Goal: Task Accomplishment & Management: Manage account settings

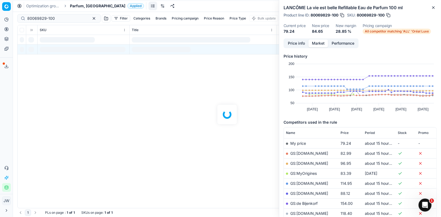
scroll to position [83, 0]
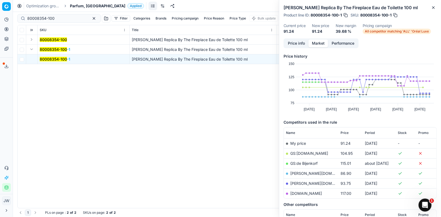
scroll to position [52, 0]
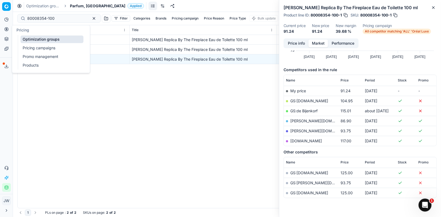
click at [9, 30] on button "Pricing" at bounding box center [6, 29] width 9 height 9
click at [28, 39] on link "Optimization groups" at bounding box center [52, 39] width 63 height 8
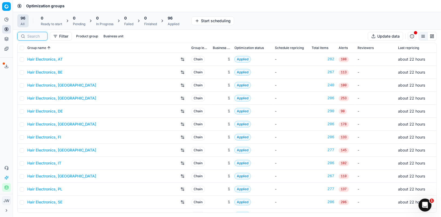
click at [34, 37] on input at bounding box center [35, 36] width 17 height 5
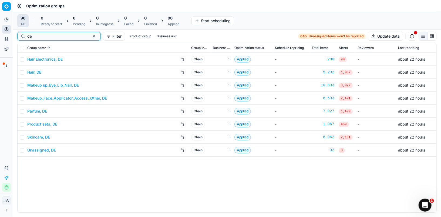
type input "de"
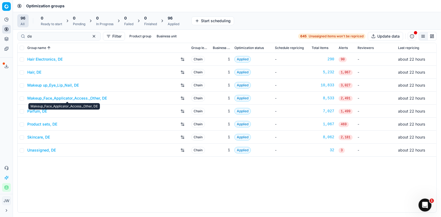
click at [59, 97] on link "Makeup_Face_Applicator_Access._Other, DE" at bounding box center [67, 97] width 80 height 5
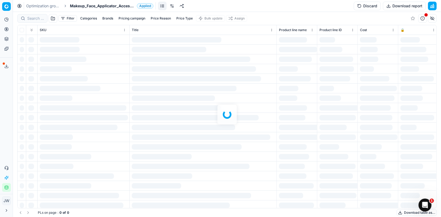
click at [39, 17] on div at bounding box center [227, 114] width 428 height 205
click at [36, 18] on div at bounding box center [227, 114] width 428 height 205
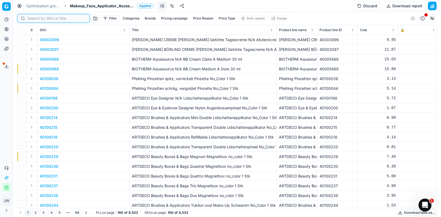
click at [36, 18] on input at bounding box center [56, 18] width 59 height 5
paste input "90008200-0012761"
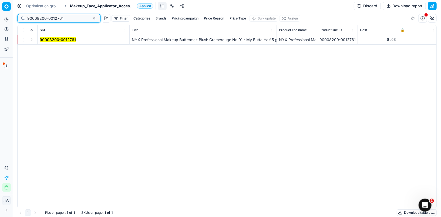
type input "90008200-0012761"
click at [31, 41] on button "Expand" at bounding box center [31, 39] width 6 height 6
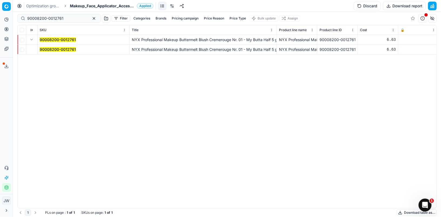
click at [46, 51] on mark "90008200-0012761" at bounding box center [58, 49] width 36 height 5
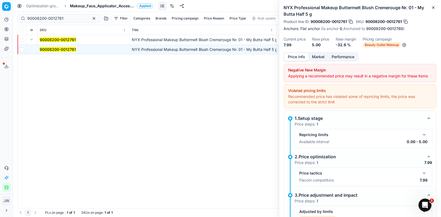
scroll to position [24, 0]
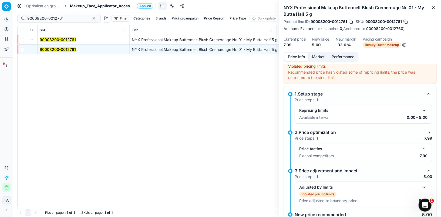
click at [425, 147] on button "button" at bounding box center [424, 148] width 6 height 6
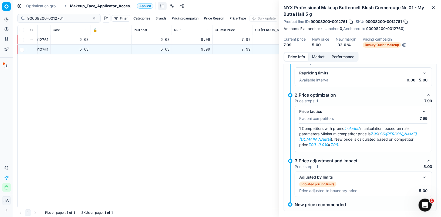
scroll to position [0, 309]
click at [434, 8] on icon "button" at bounding box center [434, 7] width 2 height 2
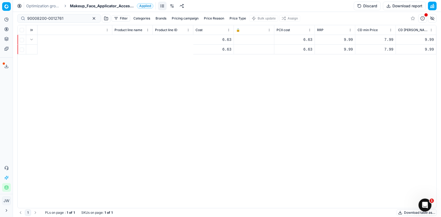
scroll to position [0, 0]
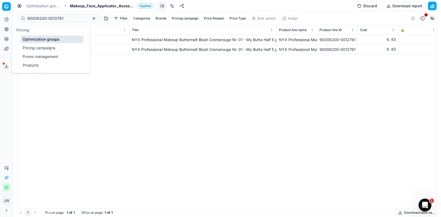
click at [8, 29] on icon at bounding box center [6, 29] width 4 height 4
click at [31, 39] on link "Optimization groups" at bounding box center [52, 39] width 63 height 8
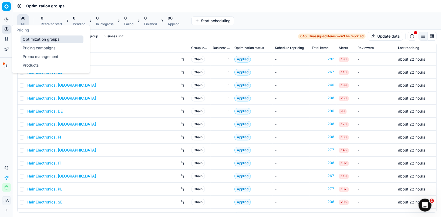
click at [36, 36] on link "Optimization groups" at bounding box center [52, 39] width 63 height 8
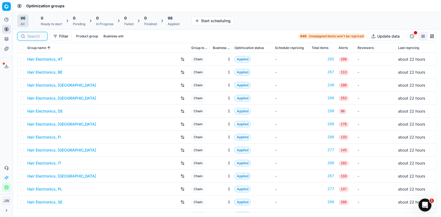
click at [40, 34] on input at bounding box center [35, 36] width 17 height 5
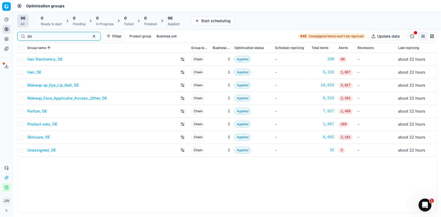
type input "de"
click at [42, 112] on link "Parfum, DE" at bounding box center [37, 110] width 20 height 5
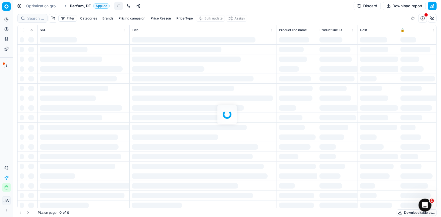
click at [31, 20] on div at bounding box center [227, 114] width 428 height 205
click at [39, 16] on div at bounding box center [227, 114] width 428 height 205
click at [36, 17] on div at bounding box center [227, 114] width 428 height 205
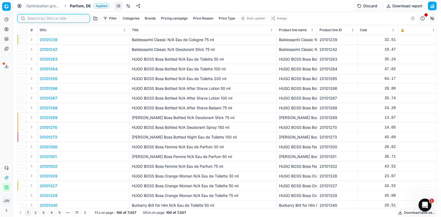
click at [36, 17] on input at bounding box center [56, 18] width 59 height 5
paste input "80045869-100"
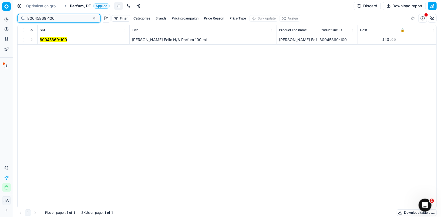
type input "80045869-100"
click at [30, 39] on button "Expand" at bounding box center [31, 39] width 6 height 6
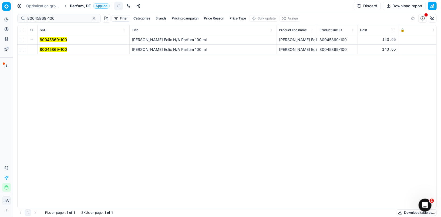
click at [47, 46] on td "80045869-100" at bounding box center [84, 50] width 92 height 10
click at [49, 48] on mark "80045869-100" at bounding box center [53, 49] width 27 height 5
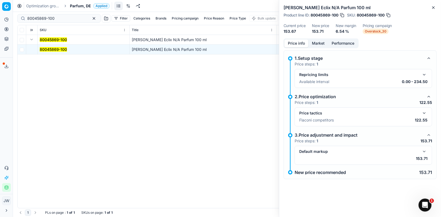
click at [424, 113] on button "button" at bounding box center [424, 113] width 6 height 6
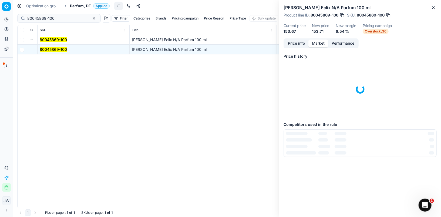
click at [317, 44] on button "Market" at bounding box center [319, 43] width 20 height 8
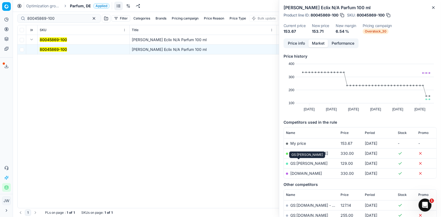
click at [298, 164] on link "GS:OTTO" at bounding box center [309, 163] width 37 height 5
drag, startPoint x: 284, startPoint y: 7, endPoint x: 368, endPoint y: 9, distance: 83.5
click at [368, 9] on h2 "Tiziana Terenzi Eclix N/A Parfum 100 ml" at bounding box center [360, 7] width 153 height 6
copy h2 "Tiziana Terenzi Eclix N/A Parfum 100 ml"
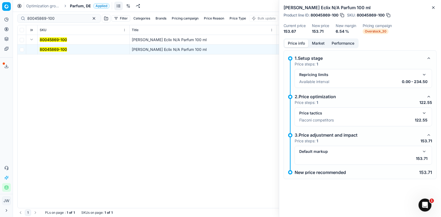
click at [298, 46] on button "Price info" at bounding box center [297, 43] width 24 height 8
click at [421, 149] on div "Default markup" at bounding box center [363, 151] width 128 height 6
click at [426, 152] on button "button" at bounding box center [424, 151] width 6 height 6
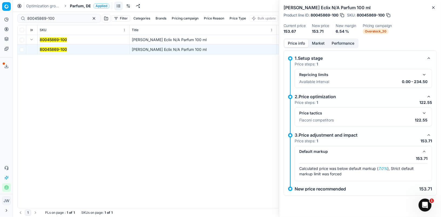
click at [425, 111] on button "button" at bounding box center [424, 113] width 6 height 6
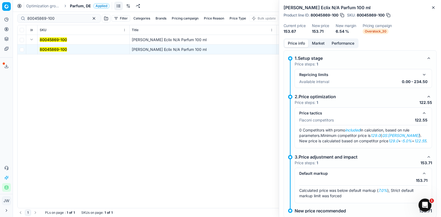
click at [425, 111] on button "button" at bounding box center [424, 113] width 6 height 6
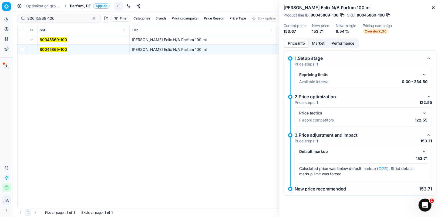
click at [426, 113] on button "button" at bounding box center [424, 113] width 6 height 6
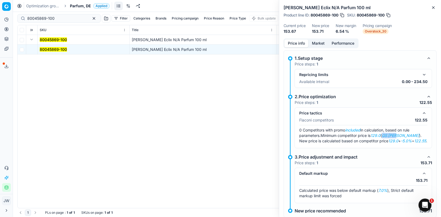
drag, startPoint x: 385, startPoint y: 134, endPoint x: 401, endPoint y: 135, distance: 16.2
click at [401, 135] on span "Minimum competitor price is 129.0 ( GS:OTTO ). New price is calculated based on…" at bounding box center [363, 138] width 128 height 10
copy em "GS:OTTO"
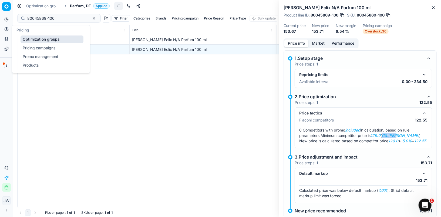
click at [6, 29] on icon at bounding box center [6, 28] width 1 height 1
click at [27, 38] on link "Optimization groups" at bounding box center [52, 39] width 63 height 8
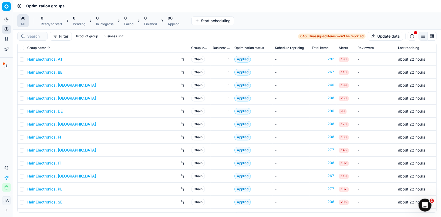
click at [33, 40] on div at bounding box center [32, 36] width 30 height 9
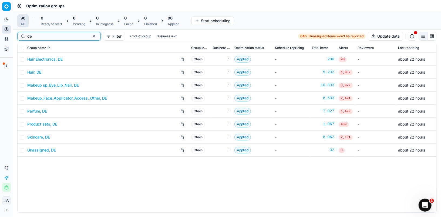
type input "de"
click at [42, 137] on link "Skincare, DE" at bounding box center [38, 136] width 23 height 5
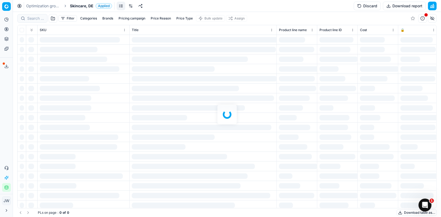
click at [38, 20] on div at bounding box center [227, 114] width 428 height 205
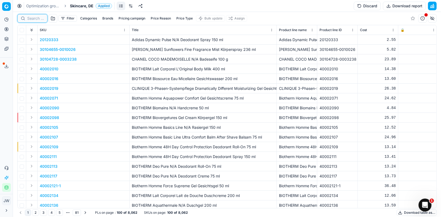
click at [38, 19] on input at bounding box center [35, 18] width 17 height 5
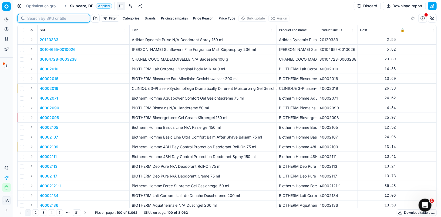
paste input "90012156-0019192"
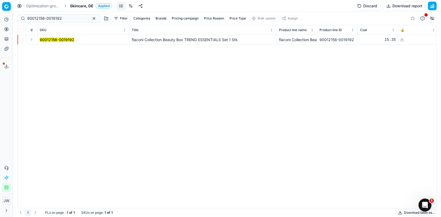
click at [31, 41] on button "Expand" at bounding box center [31, 39] width 6 height 6
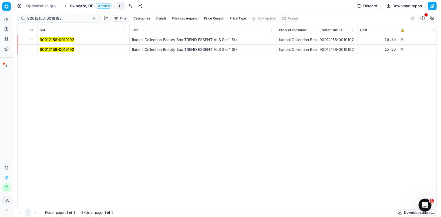
click at [47, 48] on mark "90012156-0019192" at bounding box center [57, 49] width 35 height 5
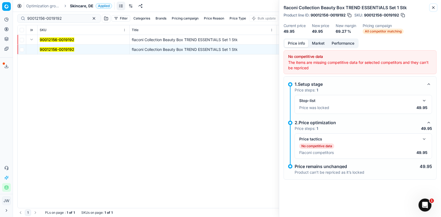
click at [432, 7] on icon "button" at bounding box center [434, 7] width 4 height 4
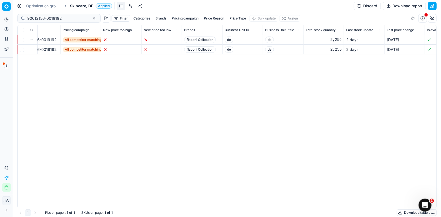
scroll to position [0, 1575]
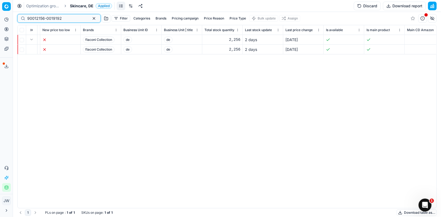
drag, startPoint x: 67, startPoint y: 19, endPoint x: 20, endPoint y: 5, distance: 48.9
click at [20, 5] on div "Optimization groups Skincare, DE Applied Discard Download report 90012156-00191…" at bounding box center [227, 108] width 428 height 217
paste input "5-0019191"
type input "90012155-0019191"
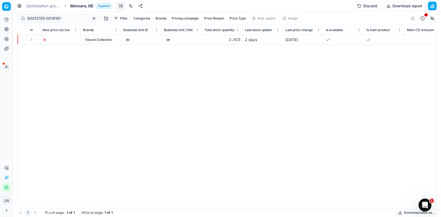
click at [32, 39] on button "Expand" at bounding box center [31, 39] width 6 height 6
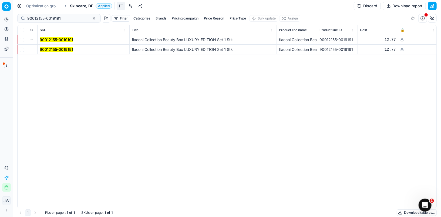
click at [52, 49] on mark "90012155-0019191" at bounding box center [57, 49] width 34 height 5
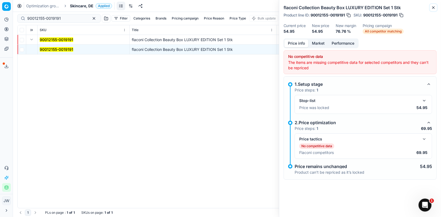
drag, startPoint x: 435, startPoint y: 9, endPoint x: 411, endPoint y: 54, distance: 51.3
click at [411, 54] on div "flaconi Collection Beauty Box LUXURY EDITION Set 1 Stk Product line ID : 900121…" at bounding box center [360, 108] width 162 height 217
click at [425, 141] on div "Price tactics No competitive data Flaconi competitors 69.95" at bounding box center [363, 146] width 128 height 21
click at [425, 140] on button "button" at bounding box center [424, 139] width 6 height 6
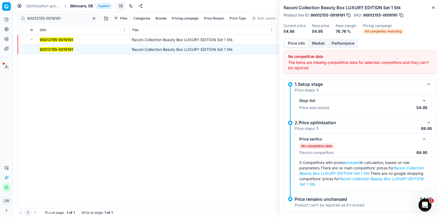
click at [425, 98] on button "button" at bounding box center [424, 100] width 6 height 6
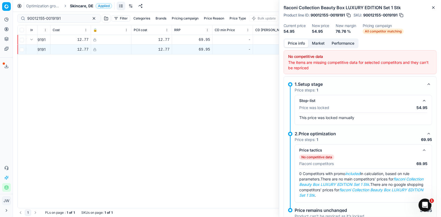
scroll to position [0, 312]
click at [433, 8] on icon "button" at bounding box center [434, 7] width 4 height 4
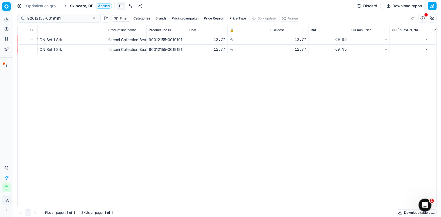
scroll to position [0, 0]
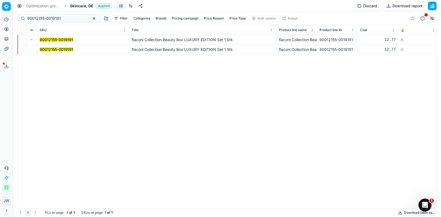
click at [49, 47] on mark "90012155-0019191" at bounding box center [57, 49] width 34 height 5
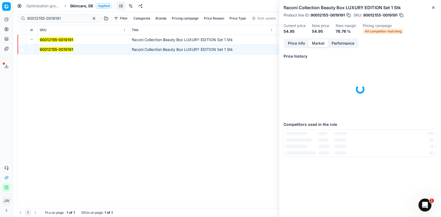
click at [318, 45] on button "Market" at bounding box center [319, 43] width 20 height 8
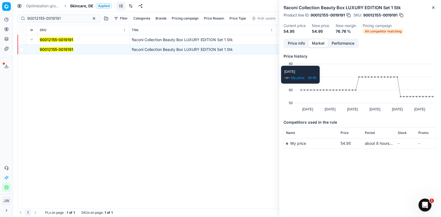
click at [298, 38] on div "flaconi Collection Beauty Box LUXURY EDITION Set 1 Stk Product line ID : 900121…" at bounding box center [360, 19] width 162 height 38
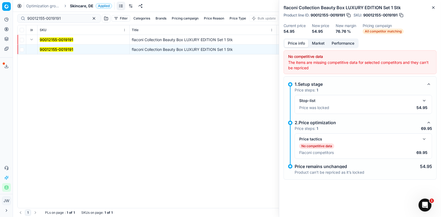
click at [298, 41] on button "Price info" at bounding box center [297, 43] width 24 height 8
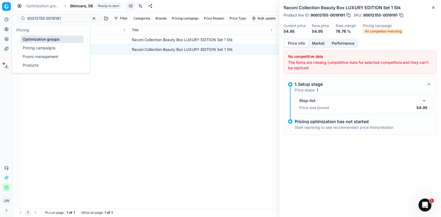
click at [8, 30] on icon at bounding box center [6, 29] width 4 height 4
click at [32, 39] on link "Optimization groups" at bounding box center [52, 39] width 63 height 8
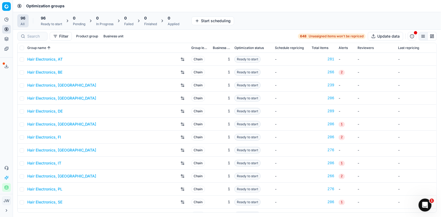
click at [7, 187] on icon "button" at bounding box center [6, 187] width 4 height 4
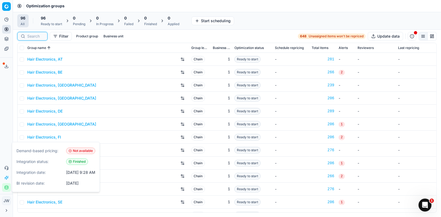
click at [32, 35] on input at bounding box center [35, 36] width 17 height 5
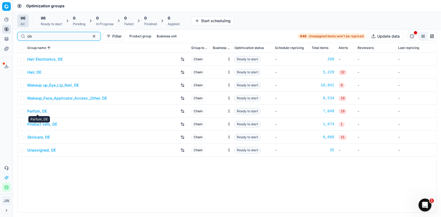
type input "de"
click at [35, 136] on link "Skincare, DE" at bounding box center [38, 136] width 23 height 5
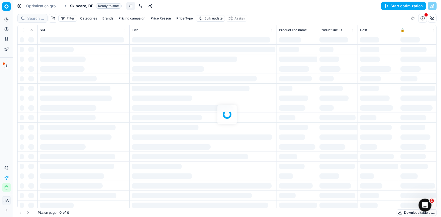
click at [139, 6] on link at bounding box center [140, 6] width 9 height 9
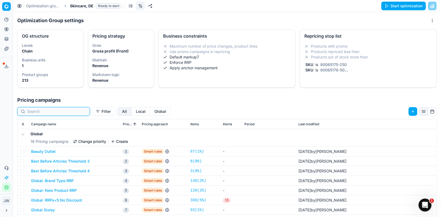
click at [41, 111] on input at bounding box center [56, 111] width 59 height 5
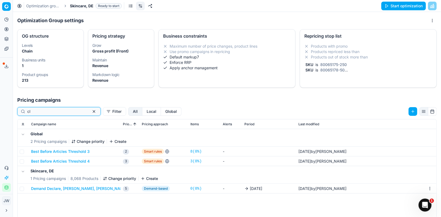
type input "c"
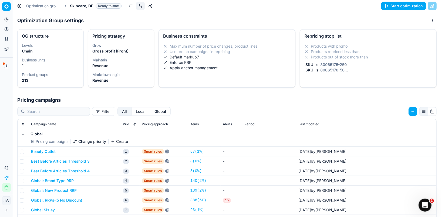
click at [132, 112] on button "Local" at bounding box center [141, 111] width 19 height 9
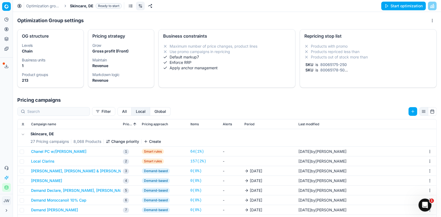
click at [60, 106] on div "Filter All Local Global Campaign name Priority Pricing approach Items Alerts Pe…" at bounding box center [227, 202] width 428 height 196
click at [39, 161] on button "Local Clarins" at bounding box center [43, 160] width 24 height 5
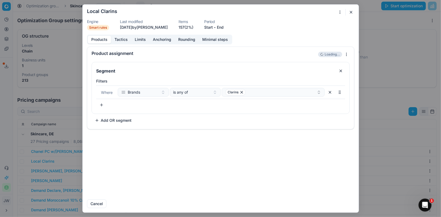
click at [121, 41] on button "Tactics" at bounding box center [121, 40] width 20 height 8
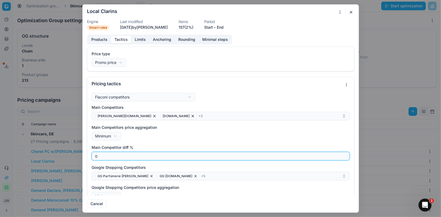
click at [102, 157] on input "0" at bounding box center [221, 156] width 254 height 8
click at [345, 155] on input "1" at bounding box center [221, 156] width 254 height 8
click at [345, 155] on input "2" at bounding box center [221, 156] width 254 height 8
type input "3"
click at [345, 155] on input "3" at bounding box center [221, 156] width 254 height 8
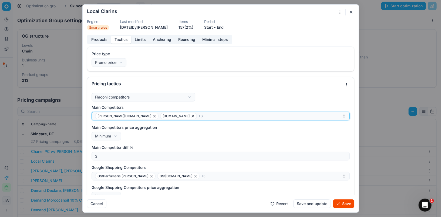
click at [213, 115] on div "pieper.de parfumdreams.de + 3" at bounding box center [218, 116] width 247 height 6
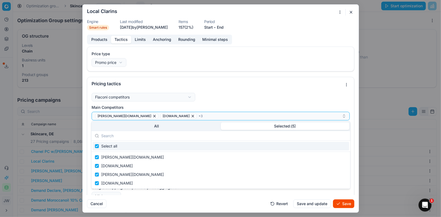
click at [275, 6] on body "Pricing platform Analytics Pricing Product portfolio Templates Export service 1…" at bounding box center [220, 108] width 441 height 217
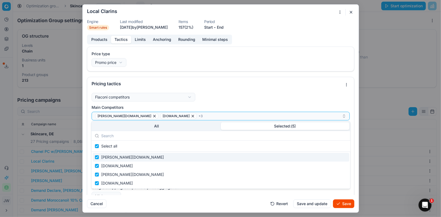
click at [116, 136] on input "text" at bounding box center [224, 135] width 246 height 11
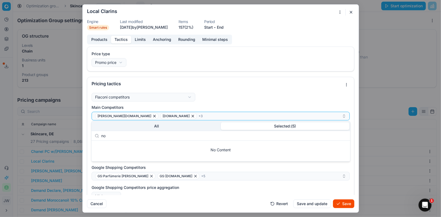
type input "n"
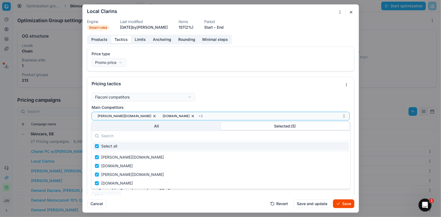
click at [119, 127] on body "Pricing platform Analytics Pricing Product portfolio Templates Export service 1…" at bounding box center [220, 108] width 441 height 217
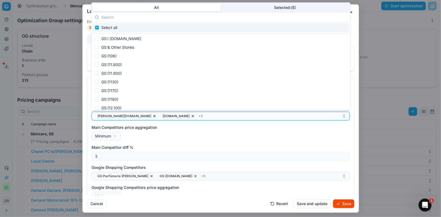
click at [180, 114] on div "pieper.de parfumdreams.de + 3" at bounding box center [218, 116] width 247 height 6
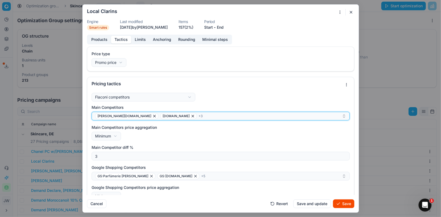
click at [180, 114] on div "pieper.de parfumdreams.de + 3" at bounding box center [218, 116] width 247 height 6
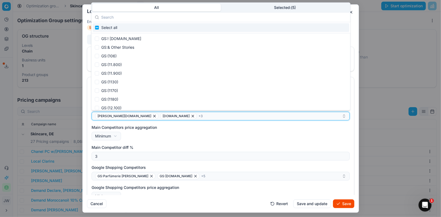
click at [180, 114] on div "pieper.de parfumdreams.de + 3" at bounding box center [218, 116] width 247 height 6
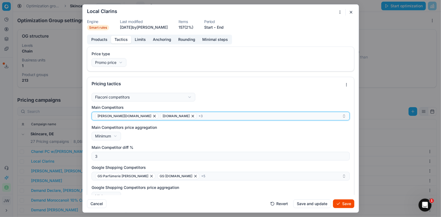
click at [182, 115] on div "pieper.de parfumdreams.de + 3" at bounding box center [218, 116] width 247 height 6
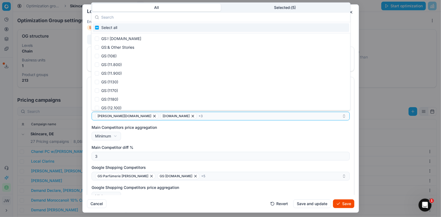
drag, startPoint x: 144, startPoint y: 8, endPoint x: 144, endPoint y: 18, distance: 10.3
click at [144, 18] on div "All Selected: ( 5 ) Select all GS:! Outdoorxl.de GS:& Other Stories GS:(106) GS…" at bounding box center [221, 56] width 259 height 107
click at [144, 18] on input "text" at bounding box center [224, 17] width 246 height 11
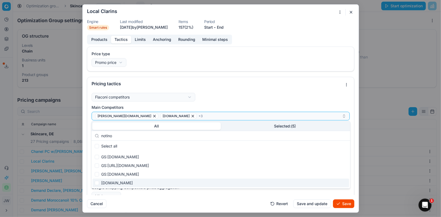
type input "notino"
click at [96, 182] on input "Suggestions" at bounding box center [97, 183] width 4 height 4
checkbox input "true"
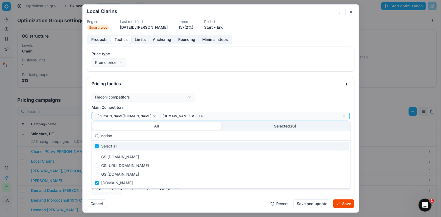
click at [271, 130] on input "notino" at bounding box center [224, 135] width 246 height 11
click at [271, 125] on button "Selected: ( 6 )" at bounding box center [285, 126] width 129 height 8
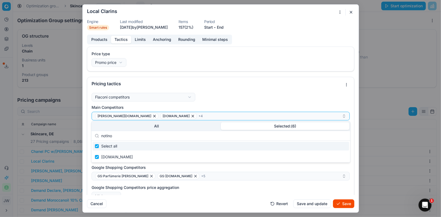
click at [132, 133] on input "notino" at bounding box center [224, 135] width 246 height 11
type input "n"
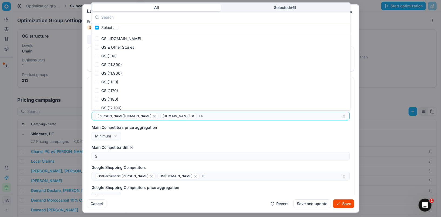
click at [152, 126] on body "Pricing platform Analytics Pricing Product portfolio Templates Export service 1…" at bounding box center [220, 108] width 441 height 217
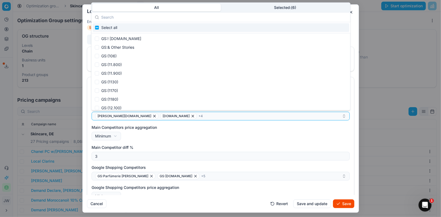
click at [119, 18] on input "text" at bounding box center [224, 17] width 246 height 11
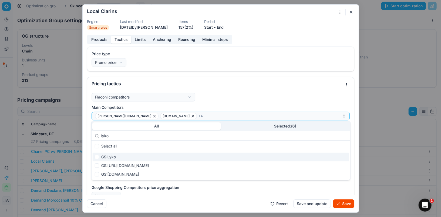
type input "lyko"
click at [97, 156] on input "Suggestions" at bounding box center [97, 157] width 4 height 4
checkbox input "true"
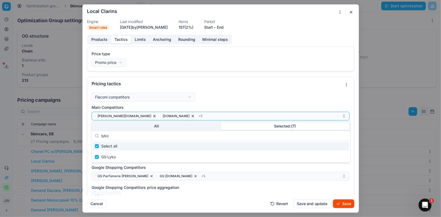
click at [263, 126] on button "Selected: ( 7 )" at bounding box center [285, 126] width 129 height 8
click at [125, 135] on input "lyko" at bounding box center [224, 135] width 246 height 11
type input "l"
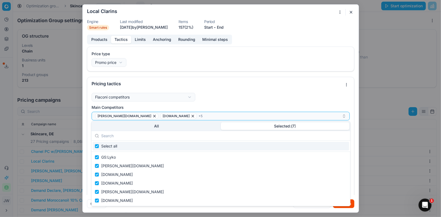
click at [288, 11] on div "Local Clarins" at bounding box center [217, 12] width 261 height 6
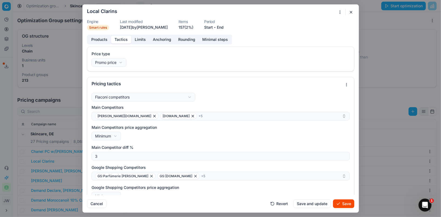
click at [341, 12] on div "We are saving PC settings. Please wait, it should take a few minutes Local Clar…" at bounding box center [220, 108] width 441 height 217
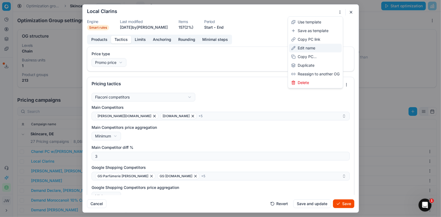
click at [312, 48] on div "Edit name" at bounding box center [315, 48] width 53 height 9
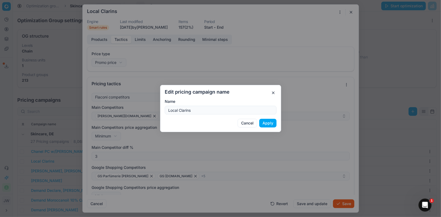
click at [195, 111] on input "Local Clarins" at bounding box center [220, 110] width 107 height 8
type input "Local Clarins Authorized W/o Basler"
click at [268, 123] on button "Apply" at bounding box center [267, 123] width 17 height 9
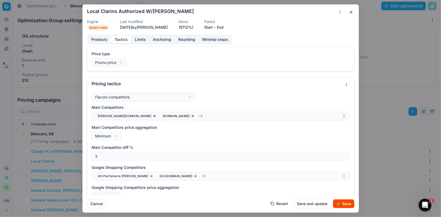
click at [341, 204] on button "Save" at bounding box center [343, 203] width 21 height 9
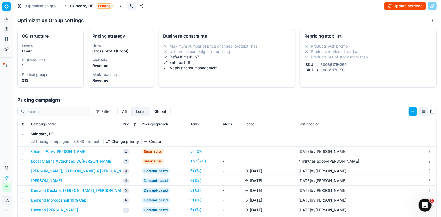
click at [51, 161] on button "Local Clarins Authorized W/o Basler" at bounding box center [72, 160] width 82 height 5
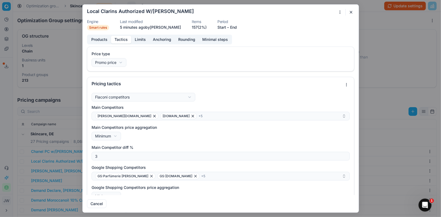
click at [122, 38] on button "Tactics" at bounding box center [121, 40] width 20 height 8
click at [352, 12] on button "button" at bounding box center [351, 12] width 6 height 6
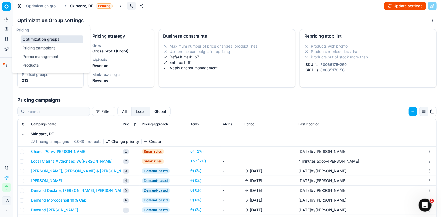
click at [5, 29] on icon at bounding box center [6, 29] width 4 height 4
click at [32, 38] on link "Optimization groups" at bounding box center [52, 39] width 63 height 8
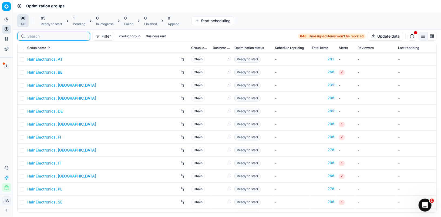
click at [40, 34] on input at bounding box center [56, 36] width 59 height 5
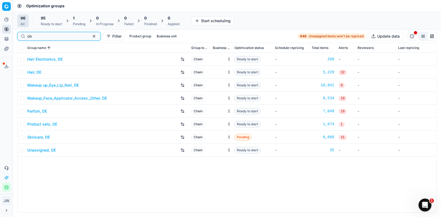
type input "de"
click at [39, 124] on link "Product sets, DE" at bounding box center [42, 123] width 30 height 5
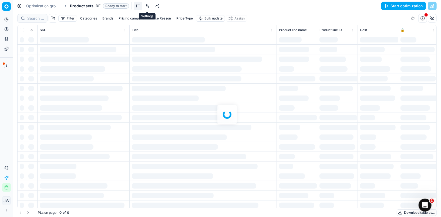
click at [149, 6] on link at bounding box center [148, 6] width 9 height 9
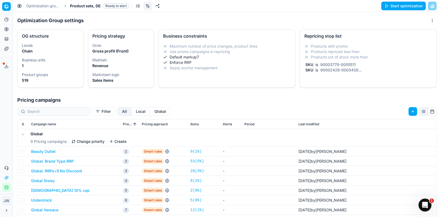
click at [132, 111] on button "Local" at bounding box center [141, 111] width 19 height 9
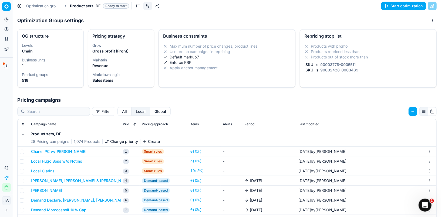
click at [47, 170] on button "Local Clarins" at bounding box center [43, 170] width 24 height 5
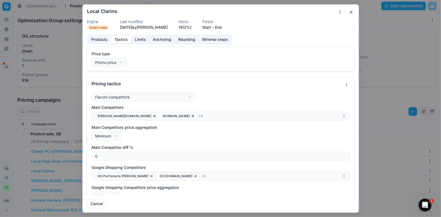
click at [119, 37] on button "Tactics" at bounding box center [121, 40] width 20 height 8
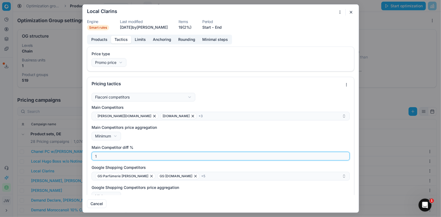
click at [344, 154] on input "1" at bounding box center [221, 156] width 254 height 8
click at [344, 154] on input "2" at bounding box center [221, 156] width 254 height 8
type input "3"
click at [344, 154] on input "3" at bounding box center [221, 156] width 254 height 8
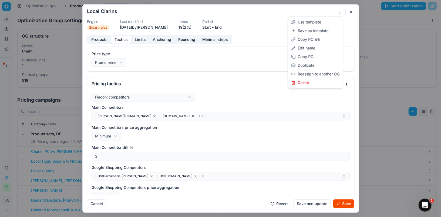
click at [339, 14] on div "We are saving PC settings. Please wait, it should take a few minutes Local Clar…" at bounding box center [220, 108] width 441 height 217
click at [319, 47] on div "Edit name" at bounding box center [315, 48] width 53 height 9
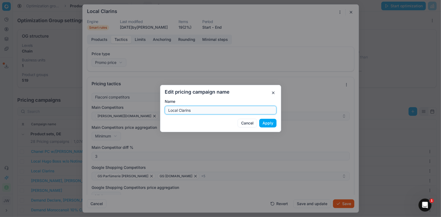
click at [198, 110] on input "Local Clarins" at bounding box center [220, 110] width 107 height 8
type input "Local Clarins Authorized W/o Basler"
click at [268, 123] on button "Apply" at bounding box center [267, 123] width 17 height 9
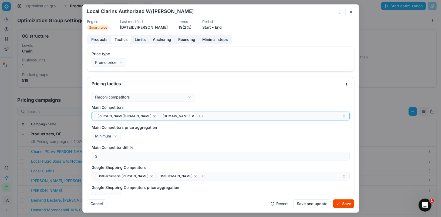
click at [181, 116] on div "pieper.de parfumdreams.de + 3" at bounding box center [218, 116] width 247 height 6
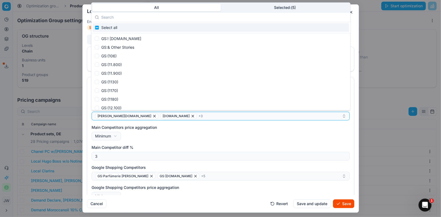
click at [129, 16] on input "text" at bounding box center [224, 17] width 246 height 11
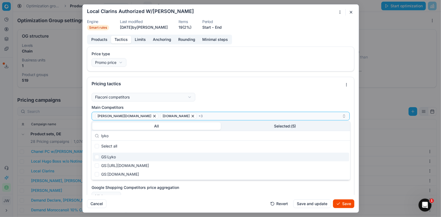
type input "lyko"
click at [96, 156] on input "Suggestions" at bounding box center [97, 157] width 4 height 4
checkbox input "true"
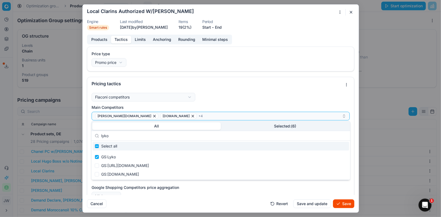
click at [113, 138] on input "lyko" at bounding box center [224, 135] width 246 height 11
type input "l"
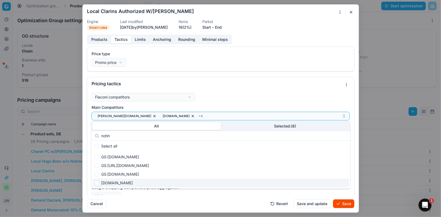
type input "notin"
click at [98, 183] on input "Suggestions" at bounding box center [97, 183] width 4 height 4
checkbox input "true"
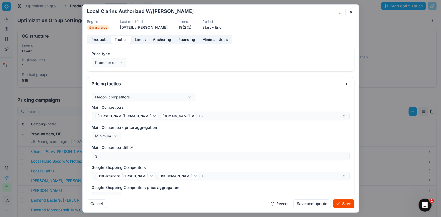
click at [274, 95] on div "Flaconi competitors Flaconi competitorsFlaconi competitors rule: first takes in…" at bounding box center [221, 171] width 258 height 156
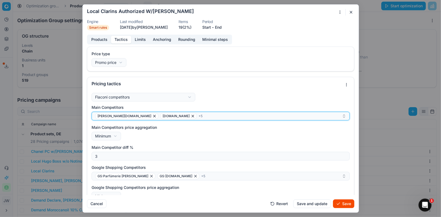
click at [193, 117] on div "pieper.de parfumdreams.de + 5" at bounding box center [218, 116] width 247 height 6
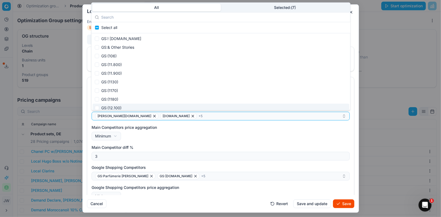
click at [190, 132] on div "Main Competitors price aggregation Minimum Minimum Maximum" at bounding box center [221, 133] width 258 height 16
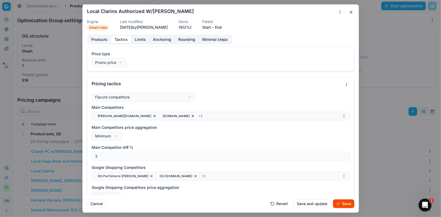
click at [339, 203] on button "Save" at bounding box center [343, 203] width 21 height 9
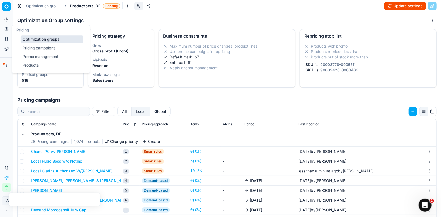
click at [6, 29] on icon at bounding box center [6, 28] width 1 height 1
click at [31, 38] on link "Optimization groups" at bounding box center [52, 39] width 63 height 8
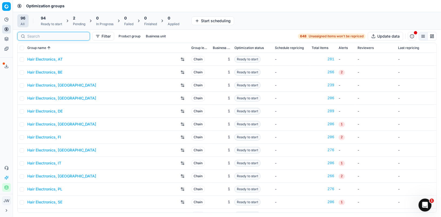
click at [38, 37] on input at bounding box center [56, 36] width 59 height 5
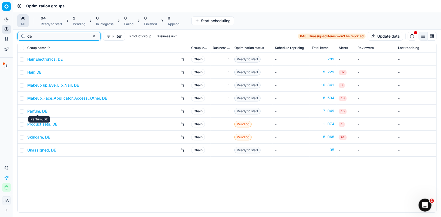
type input "de"
click at [42, 109] on link "Parfum, DE" at bounding box center [37, 110] width 20 height 5
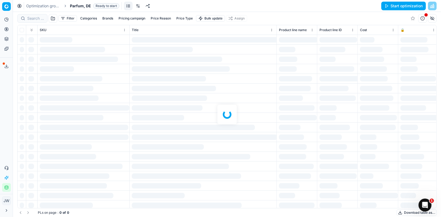
click at [138, 6] on link at bounding box center [138, 6] width 9 height 9
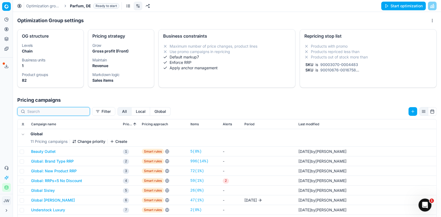
click at [52, 110] on input at bounding box center [56, 111] width 59 height 5
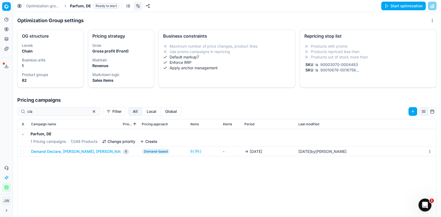
click at [142, 109] on button "Local" at bounding box center [151, 111] width 19 height 9
click at [58, 108] on div "cla" at bounding box center [59, 111] width 84 height 9
type input "c"
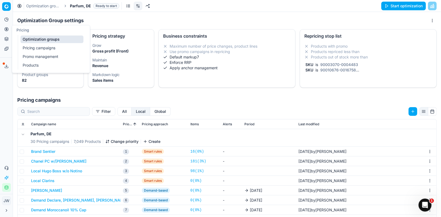
click at [8, 29] on icon at bounding box center [6, 29] width 4 height 4
click at [24, 38] on link "Optimization groups" at bounding box center [52, 39] width 63 height 8
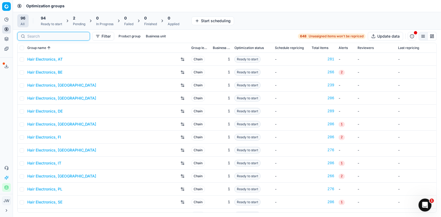
click at [34, 35] on input at bounding box center [56, 36] width 59 height 5
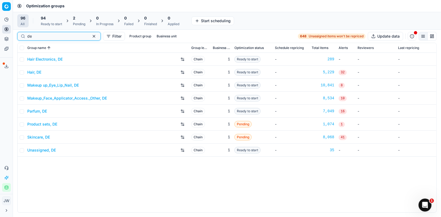
type input "de"
click at [47, 97] on link "Makeup_Face_Applicator_Access._Other, DE" at bounding box center [67, 97] width 80 height 5
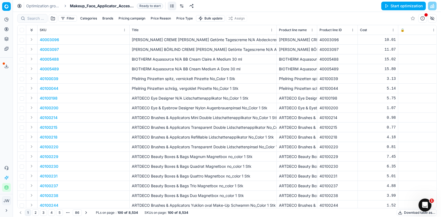
click at [180, 8] on link at bounding box center [182, 6] width 9 height 9
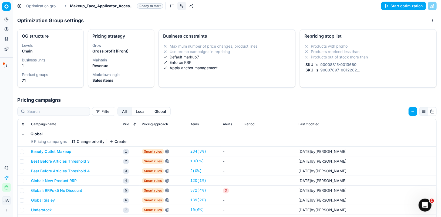
click at [132, 109] on button "Local" at bounding box center [141, 111] width 19 height 9
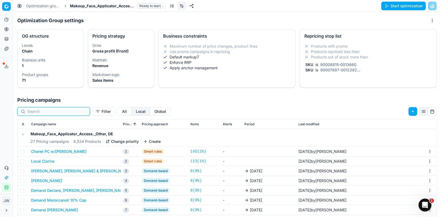
click at [55, 110] on input at bounding box center [56, 111] width 59 height 5
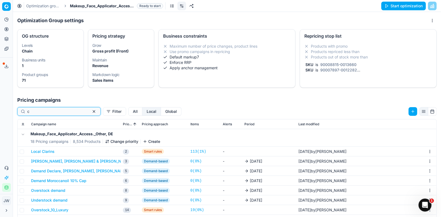
type input "c"
click at [45, 150] on button "Local Clarins" at bounding box center [43, 151] width 24 height 5
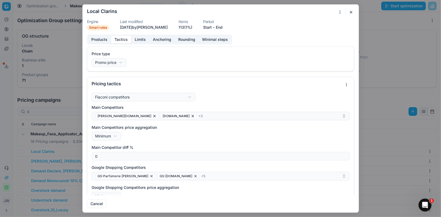
click at [124, 40] on button "Tactics" at bounding box center [121, 40] width 20 height 8
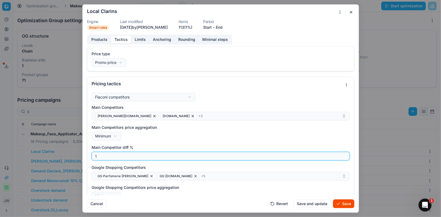
click at [345, 155] on input "1" at bounding box center [221, 156] width 254 height 8
click at [345, 155] on input "2" at bounding box center [221, 156] width 254 height 8
type input "3"
click at [345, 155] on input "3" at bounding box center [221, 156] width 254 height 8
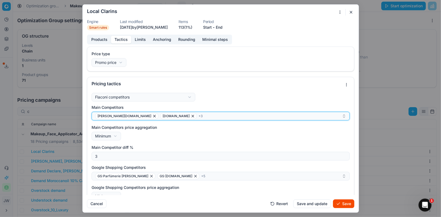
click at [189, 117] on div "pieper.de parfumdreams.de + 3" at bounding box center [218, 116] width 247 height 6
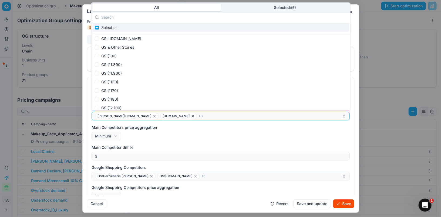
click at [126, 15] on input "text" at bounding box center [224, 17] width 246 height 11
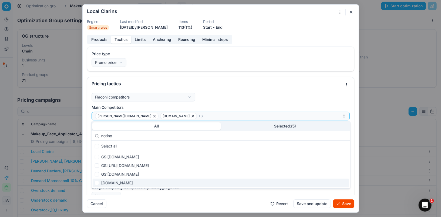
type input "notino"
click at [98, 182] on input "Suggestions" at bounding box center [97, 183] width 4 height 4
checkbox input "true"
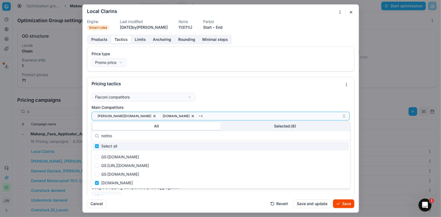
drag, startPoint x: 120, startPoint y: 134, endPoint x: 96, endPoint y: 131, distance: 23.9
click at [96, 131] on div "notino" at bounding box center [221, 136] width 259 height 10
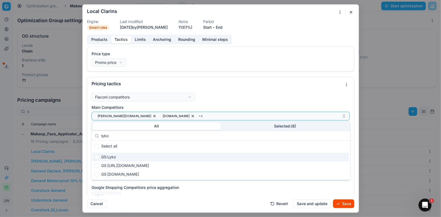
type input "lyko"
click at [97, 155] on input "Suggestions" at bounding box center [97, 157] width 4 height 4
checkbox input "true"
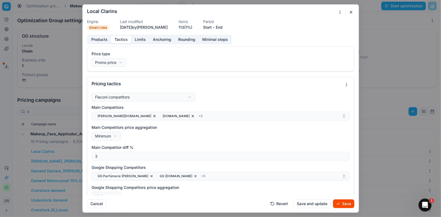
click at [257, 94] on div "Flaconi competitors Flaconi competitorsFlaconi competitors rule: first takes in…" at bounding box center [221, 171] width 258 height 156
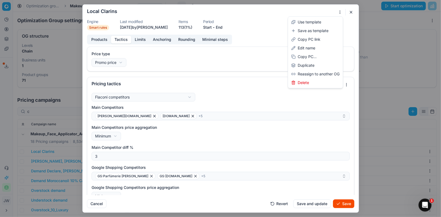
click at [338, 13] on div "We are saving PC settings. Please wait, it should take a few minutes Local Clar…" at bounding box center [220, 108] width 441 height 217
click at [312, 48] on div "Edit name" at bounding box center [315, 48] width 53 height 9
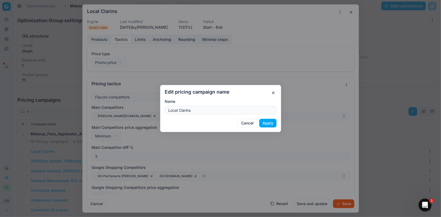
click at [211, 115] on form "Edit pricing campaign name Name Local Clarins Cancel Apply" at bounding box center [221, 108] width 112 height 38
click at [207, 110] on input "Local Clarins" at bounding box center [220, 110] width 107 height 8
type input "Local Clarins Authorized W/o Basler"
click at [268, 124] on button "Apply" at bounding box center [267, 123] width 17 height 9
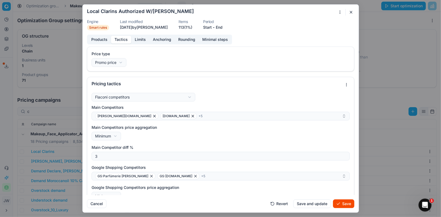
click at [341, 203] on button "Save" at bounding box center [343, 203] width 21 height 9
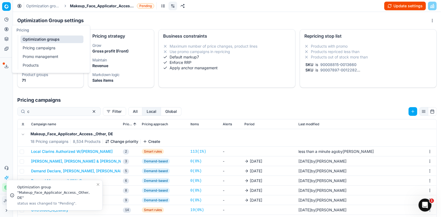
click at [6, 29] on icon at bounding box center [6, 29] width 4 height 4
click at [33, 38] on link "Optimization groups" at bounding box center [52, 39] width 63 height 8
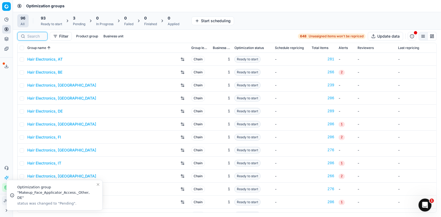
click at [42, 36] on input at bounding box center [35, 36] width 17 height 5
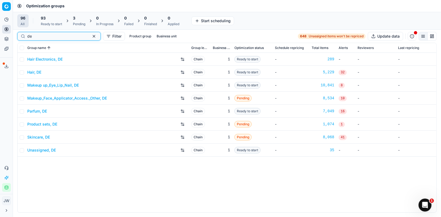
type input "de"
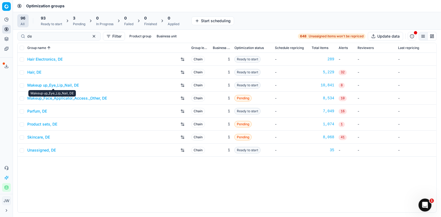
click at [63, 85] on link "Makeup up_Eye_Lip_Nail, DE" at bounding box center [53, 84] width 52 height 5
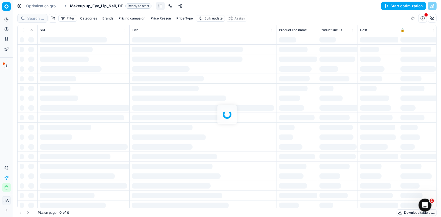
click at [35, 18] on div at bounding box center [227, 114] width 428 height 205
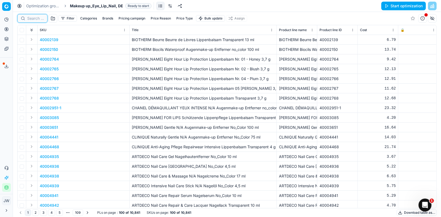
click at [35, 18] on input at bounding box center [35, 18] width 17 height 5
click at [169, 7] on link at bounding box center [170, 6] width 9 height 9
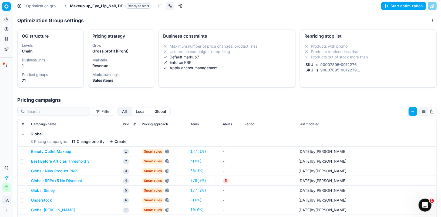
click at [132, 109] on button "Local" at bounding box center [141, 111] width 19 height 9
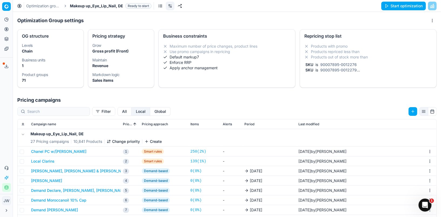
click at [48, 159] on button "Local Clarins" at bounding box center [43, 160] width 24 height 5
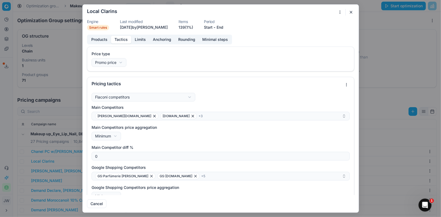
click at [119, 41] on button "Tactics" at bounding box center [121, 40] width 20 height 8
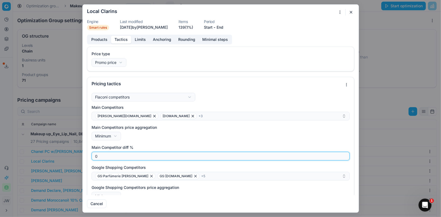
click at [325, 157] on input "0" at bounding box center [221, 156] width 254 height 8
click at [344, 154] on input "1" at bounding box center [221, 156] width 254 height 8
click at [344, 154] on input "2" at bounding box center [221, 156] width 254 height 8
type input "3"
click at [344, 154] on input "3" at bounding box center [221, 156] width 254 height 8
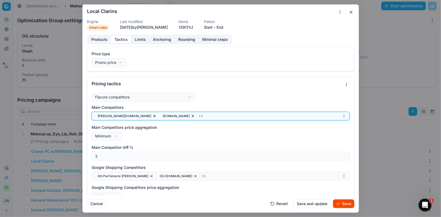
click at [195, 113] on div "pieper.de parfumdreams.de + 3" at bounding box center [218, 116] width 247 height 6
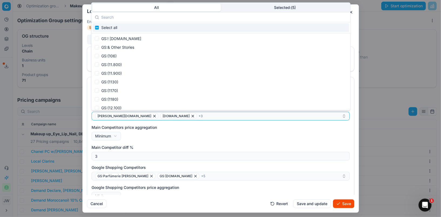
click at [121, 17] on input "text" at bounding box center [224, 17] width 246 height 11
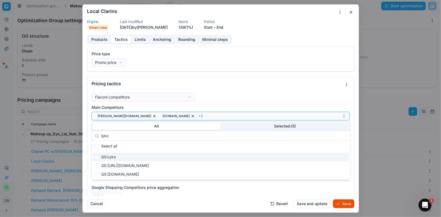
type input "lyko"
click at [98, 155] on input "Suggestions" at bounding box center [97, 157] width 4 height 4
checkbox input "true"
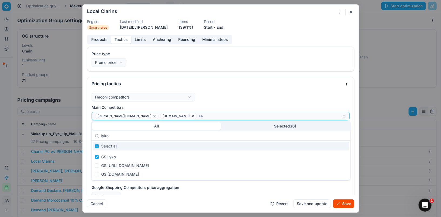
drag, startPoint x: 121, startPoint y: 134, endPoint x: 97, endPoint y: 134, distance: 23.8
click at [97, 134] on div "lyko" at bounding box center [221, 136] width 259 height 10
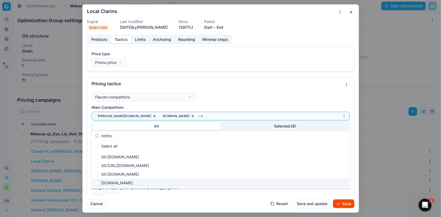
type input "notino"
click at [96, 182] on input "Suggestions" at bounding box center [97, 183] width 4 height 4
checkbox input "true"
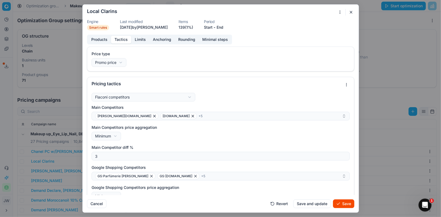
click at [348, 206] on button "Save" at bounding box center [343, 203] width 21 height 9
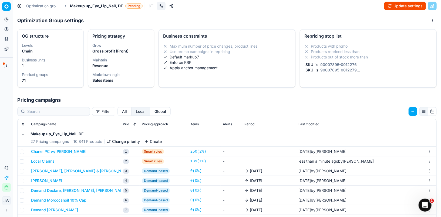
click at [42, 160] on button "Local Clarins" at bounding box center [43, 160] width 24 height 5
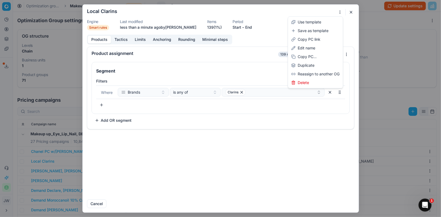
click at [339, 12] on div "We are saving PC settings. Please wait, it should take a few minutes Local Clar…" at bounding box center [220, 108] width 441 height 217
click at [309, 45] on div "Edit name" at bounding box center [315, 48] width 53 height 9
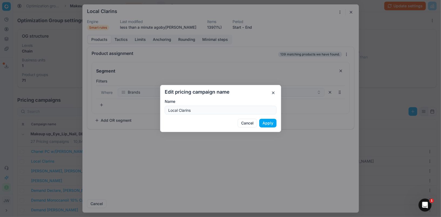
click at [195, 109] on input "Local Clarins" at bounding box center [220, 110] width 107 height 8
type input "Local Clarins Authorized W/o Basler"
click at [269, 124] on button "Apply" at bounding box center [267, 123] width 17 height 9
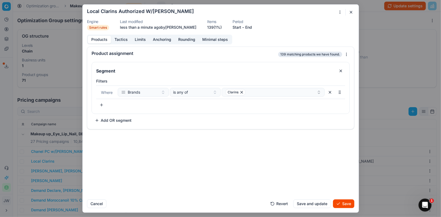
click at [344, 206] on button "Save" at bounding box center [343, 203] width 21 height 9
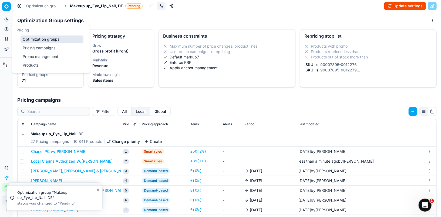
click at [7, 29] on icon at bounding box center [6, 28] width 1 height 1
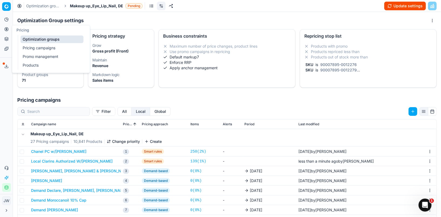
click at [33, 38] on link "Optimization groups" at bounding box center [52, 39] width 63 height 8
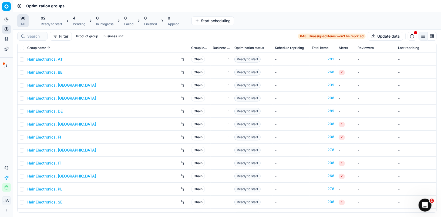
click at [76, 21] on div "4 Pending" at bounding box center [79, 20] width 12 height 11
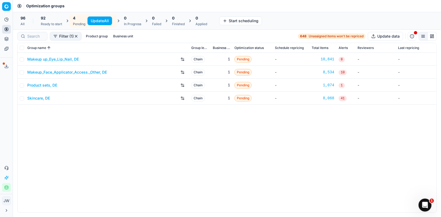
click at [95, 22] on button "Update All" at bounding box center [100, 20] width 25 height 9
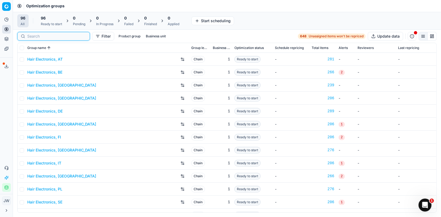
click at [33, 35] on input at bounding box center [56, 36] width 59 height 5
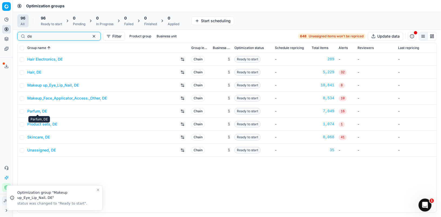
type input "de"
click at [39, 134] on link "Skincare, DE" at bounding box center [38, 136] width 23 height 5
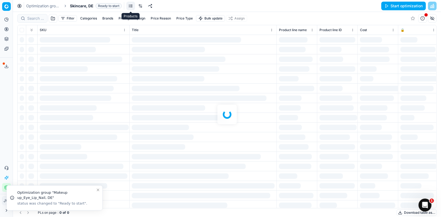
click at [132, 6] on link at bounding box center [130, 6] width 9 height 9
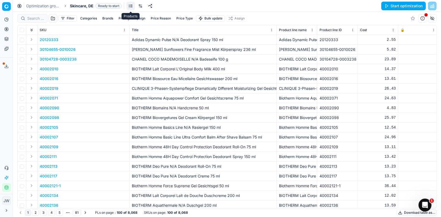
click at [132, 6] on link at bounding box center [130, 6] width 9 height 9
click at [142, 6] on link at bounding box center [140, 6] width 9 height 9
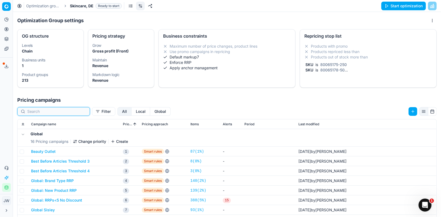
click at [51, 110] on input at bounding box center [56, 111] width 59 height 5
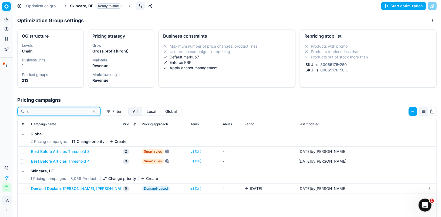
type input "cl"
click at [142, 109] on button "Local" at bounding box center [151, 111] width 19 height 9
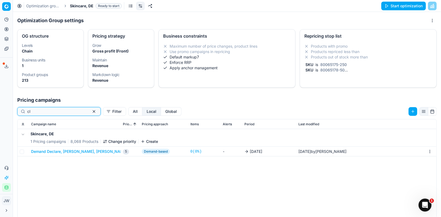
click at [91, 112] on button "button" at bounding box center [94, 111] width 6 height 6
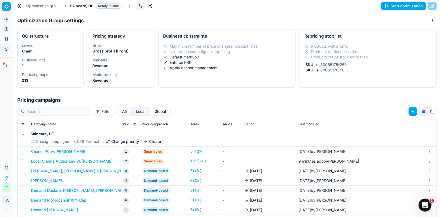
click at [55, 159] on button "Local Clarins Authorized W/o Basler" at bounding box center [72, 160] width 82 height 5
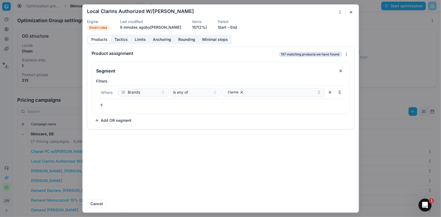
click at [123, 39] on button "Tactics" at bounding box center [121, 40] width 20 height 8
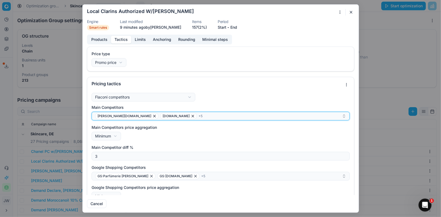
click at [184, 113] on div "pieper.de parfumdreams.de + 5" at bounding box center [218, 116] width 247 height 6
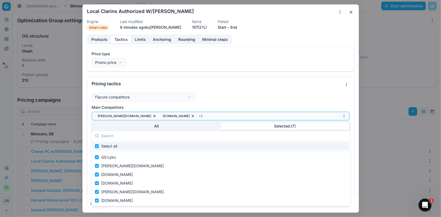
click at [240, 10] on body "Pricing platform Analytics Pricing Product portfolio Templates Export service 1…" at bounding box center [220, 108] width 441 height 217
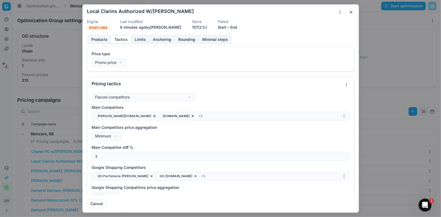
click at [351, 11] on button "button" at bounding box center [351, 12] width 6 height 6
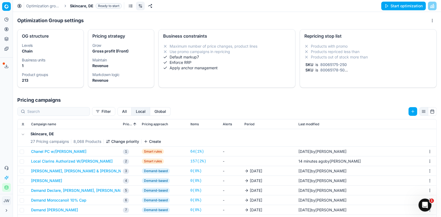
click at [3, 30] on button "Pricing" at bounding box center [6, 29] width 9 height 9
click at [26, 35] on ul "Optimization groups Pricing campaigns Promo management Products" at bounding box center [52, 52] width 69 height 35
click at [29, 38] on link "Optimization groups" at bounding box center [52, 39] width 63 height 8
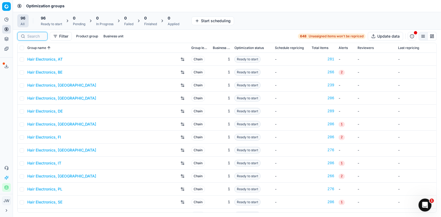
click at [34, 37] on input at bounding box center [35, 36] width 17 height 5
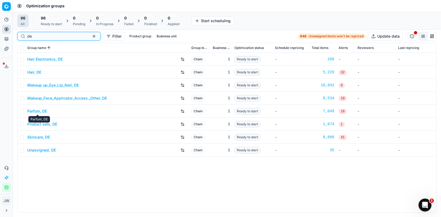
type input "de"
click at [40, 112] on link "Parfum, DE" at bounding box center [37, 110] width 20 height 5
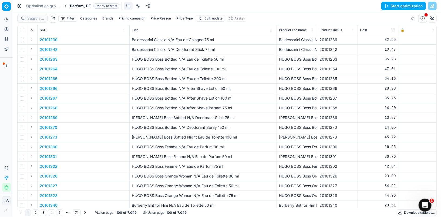
click at [137, 9] on link at bounding box center [138, 6] width 9 height 9
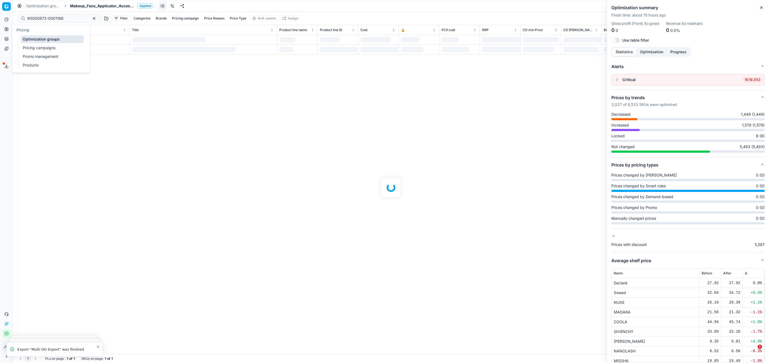
click at [8, 30] on icon at bounding box center [6, 29] width 4 height 4
click at [25, 40] on link "Optimization groups" at bounding box center [52, 39] width 63 height 8
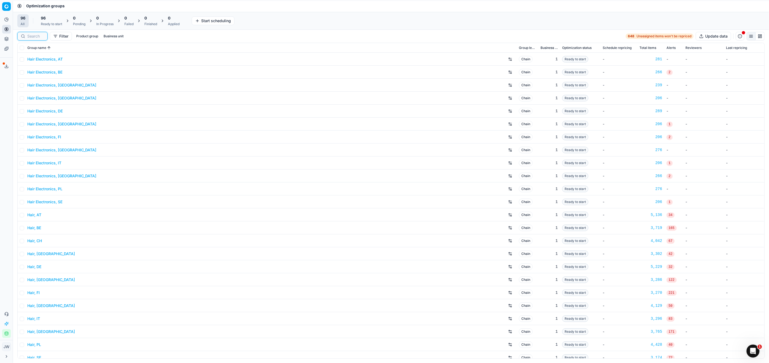
click at [36, 34] on input at bounding box center [35, 36] width 17 height 5
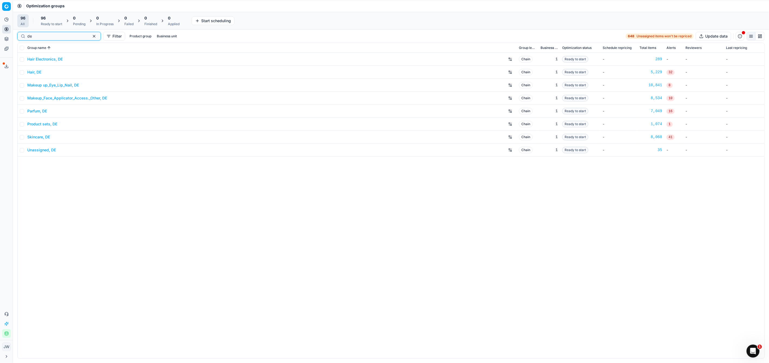
type input "d"
type input "nl"
click at [31, 111] on link "Parfum, [GEOGRAPHIC_DATA]" at bounding box center [53, 110] width 53 height 5
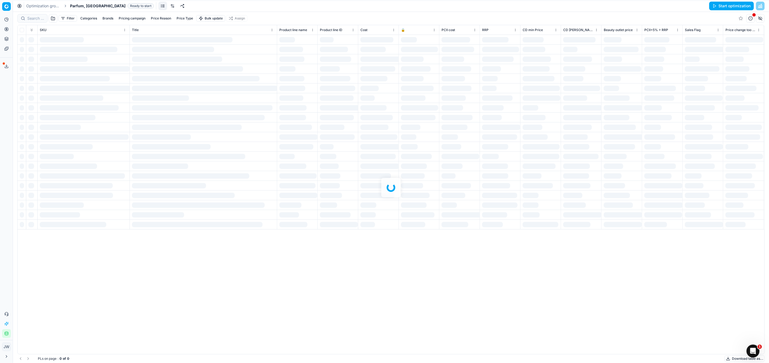
click at [168, 6] on link at bounding box center [172, 6] width 9 height 9
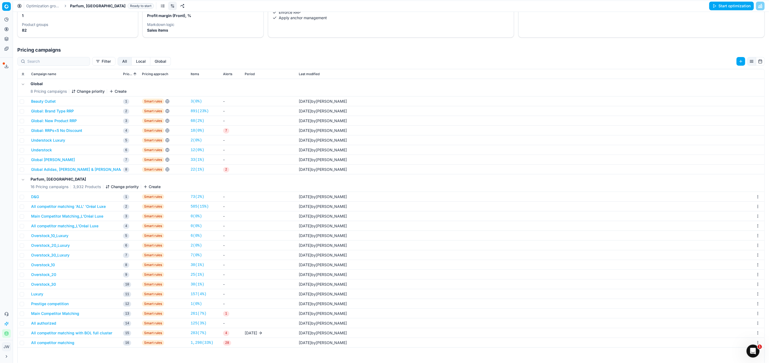
scroll to position [83, 0]
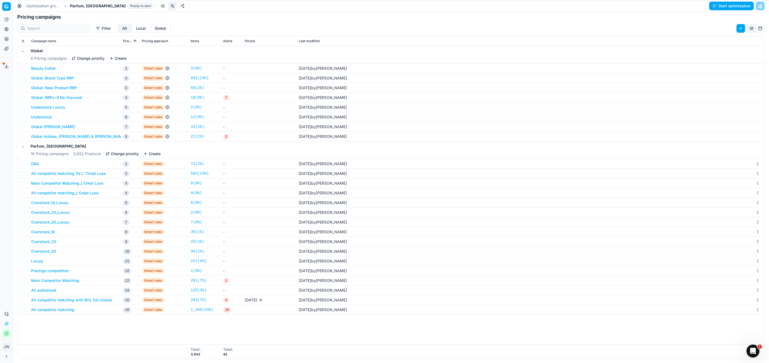
click at [62, 173] on button "All competitor matching 'ALL' 'Oréal Luxe" at bounding box center [68, 173] width 75 height 5
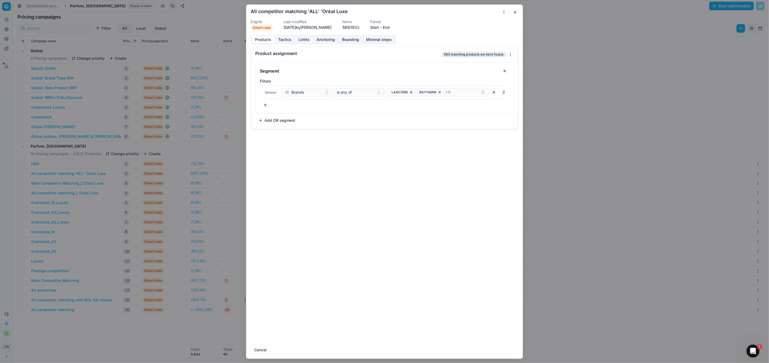
click at [379, 26] on button "Start" at bounding box center [374, 27] width 9 height 5
click at [389, 27] on button "End" at bounding box center [386, 27] width 7 height 5
click at [379, 29] on button "Start" at bounding box center [374, 27] width 9 height 5
click at [390, 89] on button "26" at bounding box center [390, 89] width 9 height 9
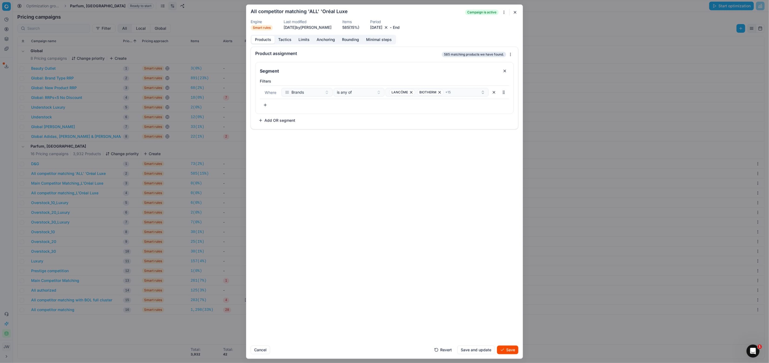
click at [399, 29] on button "End" at bounding box center [396, 27] width 7 height 5
click at [435, 87] on button "28" at bounding box center [436, 89] width 9 height 9
click at [382, 25] on button "[DATE]" at bounding box center [376, 27] width 12 height 5
click at [405, 89] on button "27" at bounding box center [404, 89] width 9 height 9
click at [411, 28] on button "button" at bounding box center [408, 27] width 5 height 5
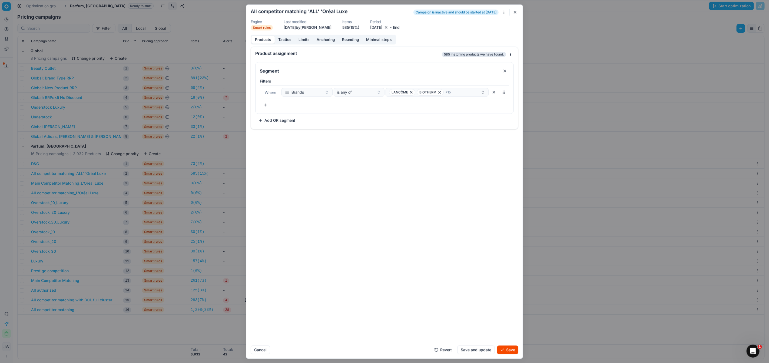
click at [389, 28] on button "button" at bounding box center [385, 27] width 5 height 5
